Goal: Find contact information: Find contact information

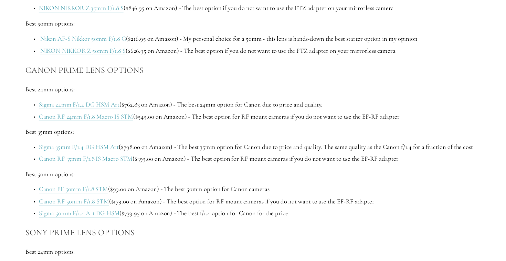
scroll to position [958, 0]
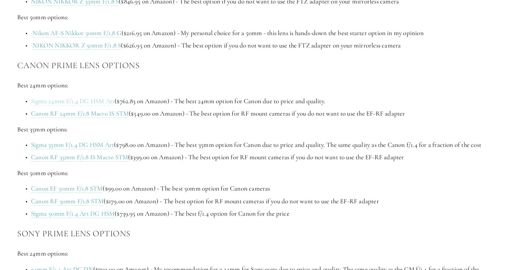
click at [97, 102] on link "Sigma 24mm F/1.4 DG HSM Art" at bounding box center [73, 101] width 84 height 9
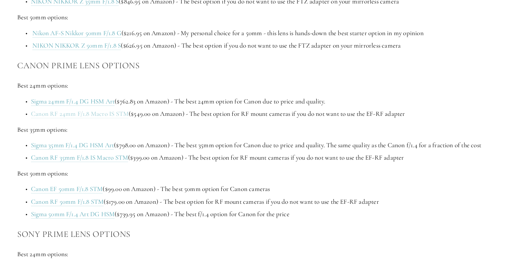
click at [81, 114] on link "Canon RF 24mm F/1.8 Macro IS STM" at bounding box center [80, 114] width 98 height 9
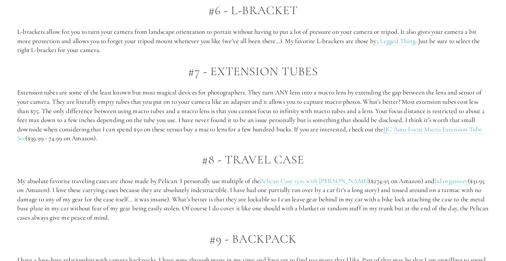
scroll to position [1445, 0]
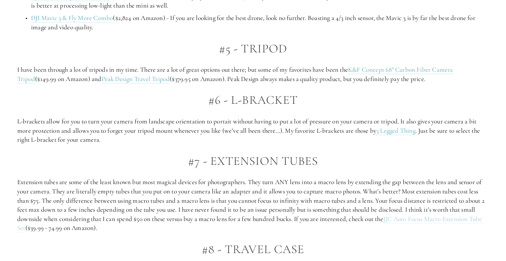
click at [399, 215] on link "JJC Auto Focus Macro Extension Tube Set" at bounding box center [250, 224] width 467 height 18
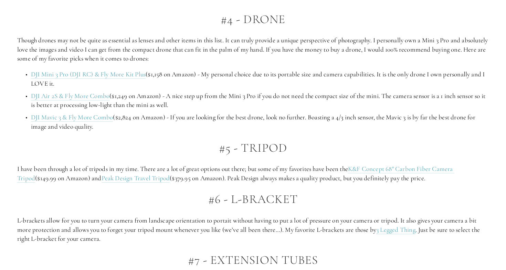
scroll to position [1262, 0]
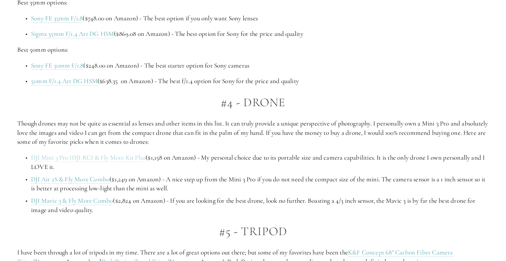
click at [104, 155] on link "DJI Mini 3 Pro (DJI RC) & Fly More Kit Plus" at bounding box center [88, 157] width 115 height 9
click at [90, 196] on link "DJI Mavic 3 & Fly More Combo" at bounding box center [72, 200] width 82 height 9
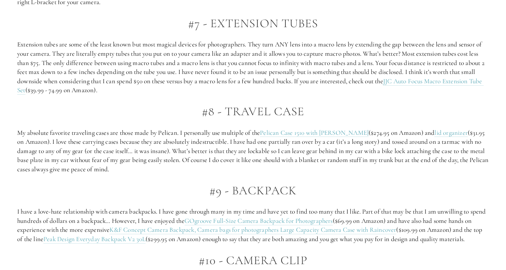
scroll to position [1616, 0]
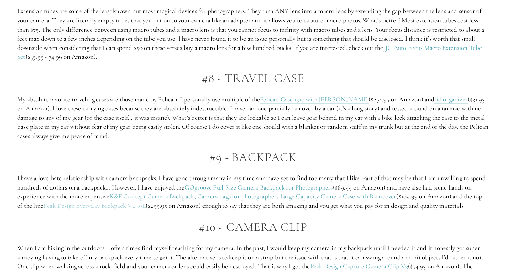
click at [118, 202] on link "Peak Design Everyday Backpack V2 30L" at bounding box center [94, 206] width 102 height 9
click at [219, 192] on link "K&F Concept Camera Backpack, Camera bags for photographers Large Capacity Camer…" at bounding box center [253, 196] width 287 height 9
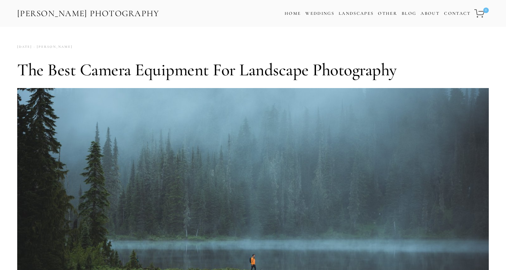
scroll to position [0, 0]
click at [450, 13] on link "Contact" at bounding box center [457, 14] width 27 height 10
